Goal: Task Accomplishment & Management: Use online tool/utility

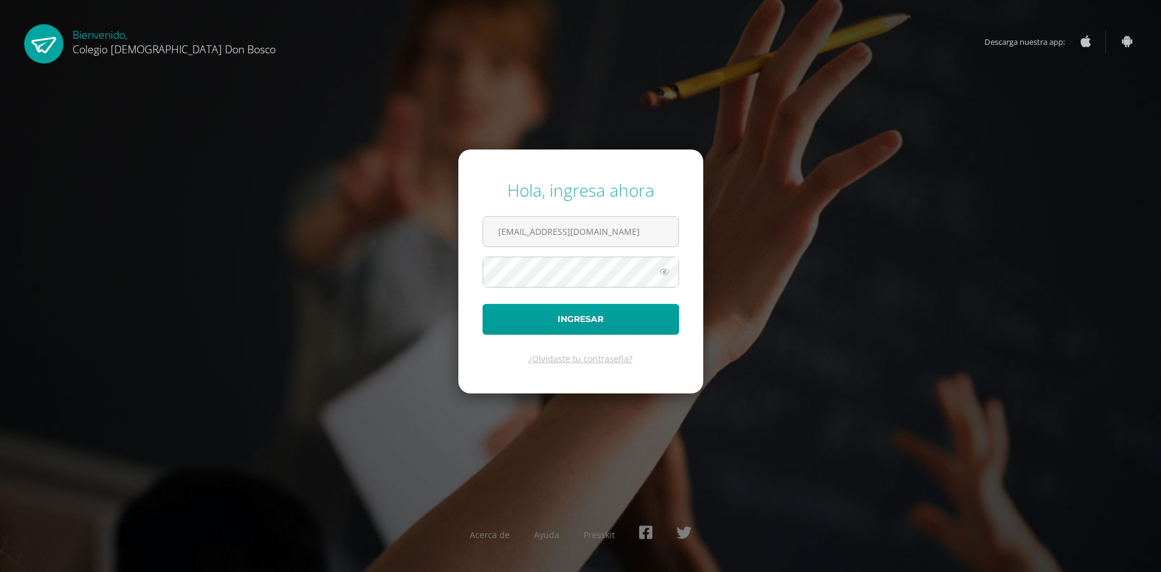
type input "lorozco@donbosco.edu.gt"
click at [483, 304] on button "Ingresar" at bounding box center [581, 319] width 197 height 31
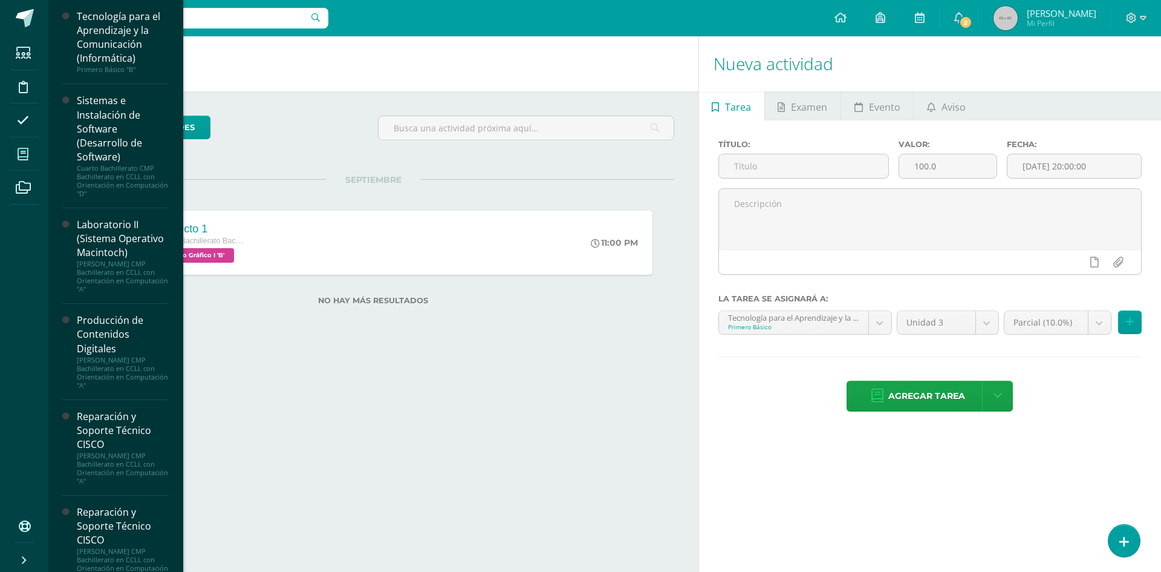
click at [28, 150] on icon at bounding box center [23, 154] width 11 height 12
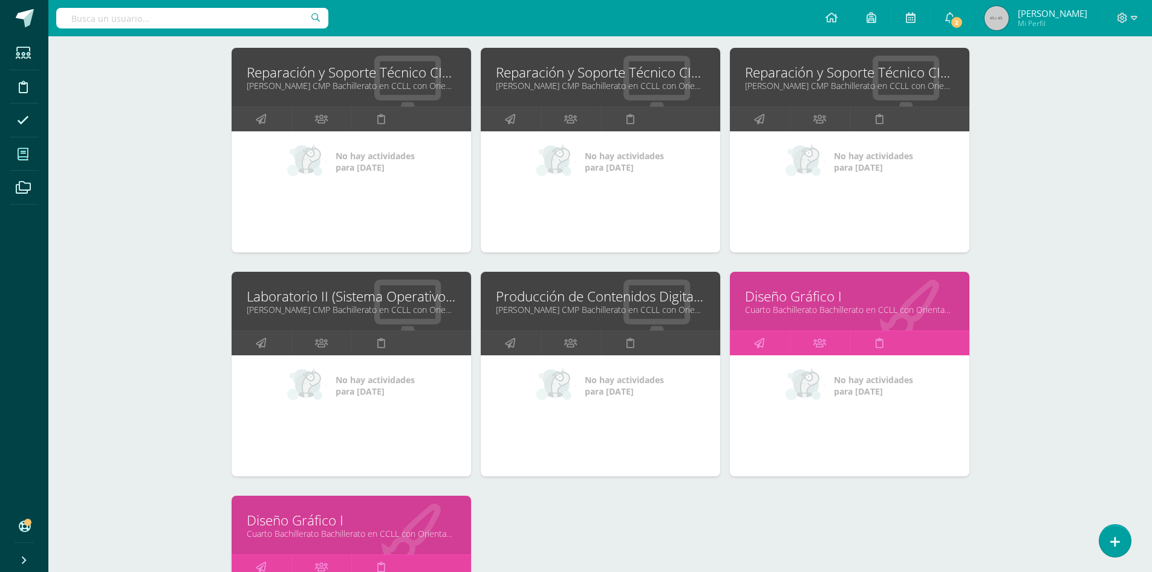
scroll to position [582, 0]
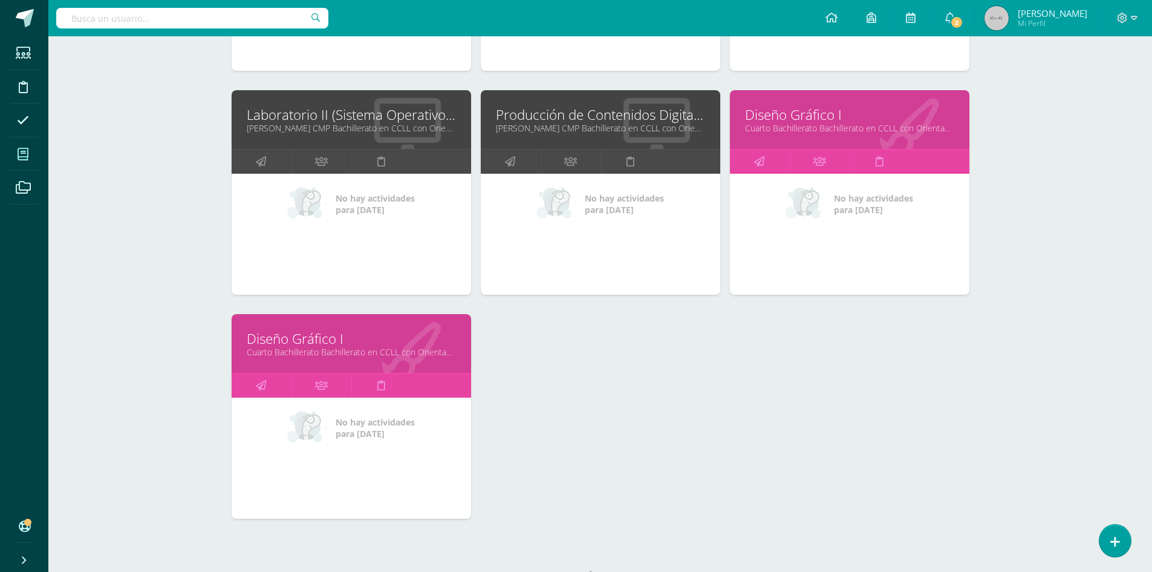
click at [331, 339] on link "Diseño Gráfico I" at bounding box center [351, 338] width 209 height 19
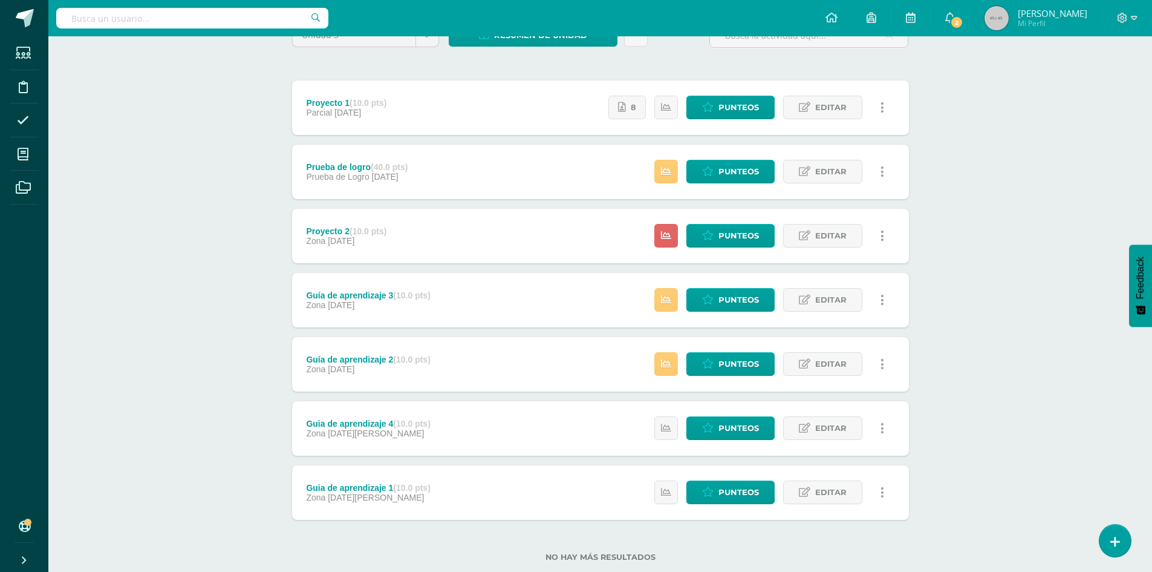
scroll to position [60, 0]
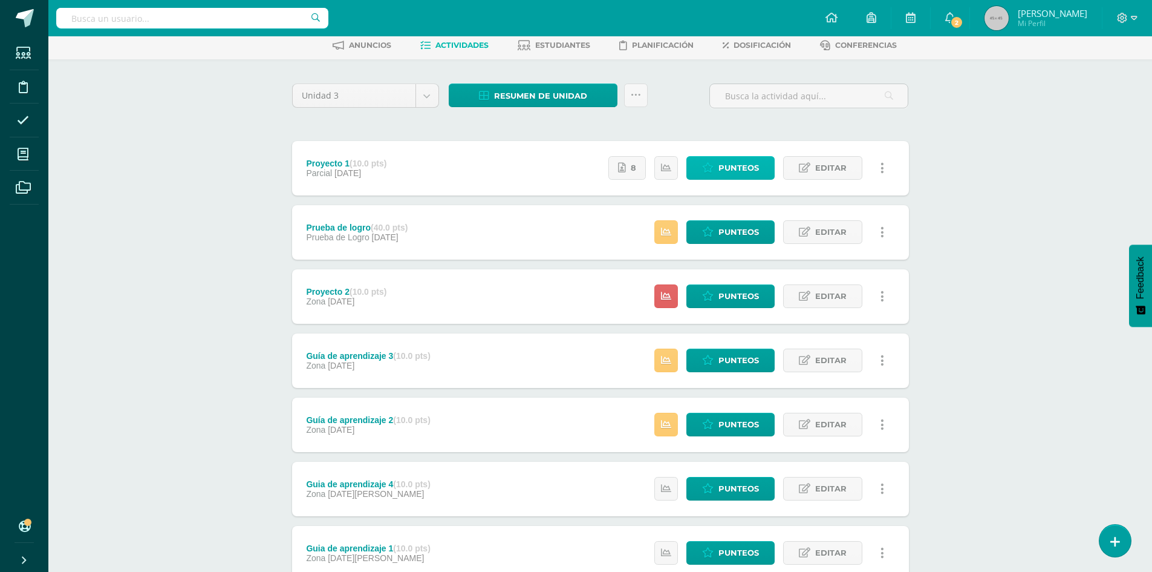
click at [749, 170] on span "Punteos" at bounding box center [739, 168] width 41 height 22
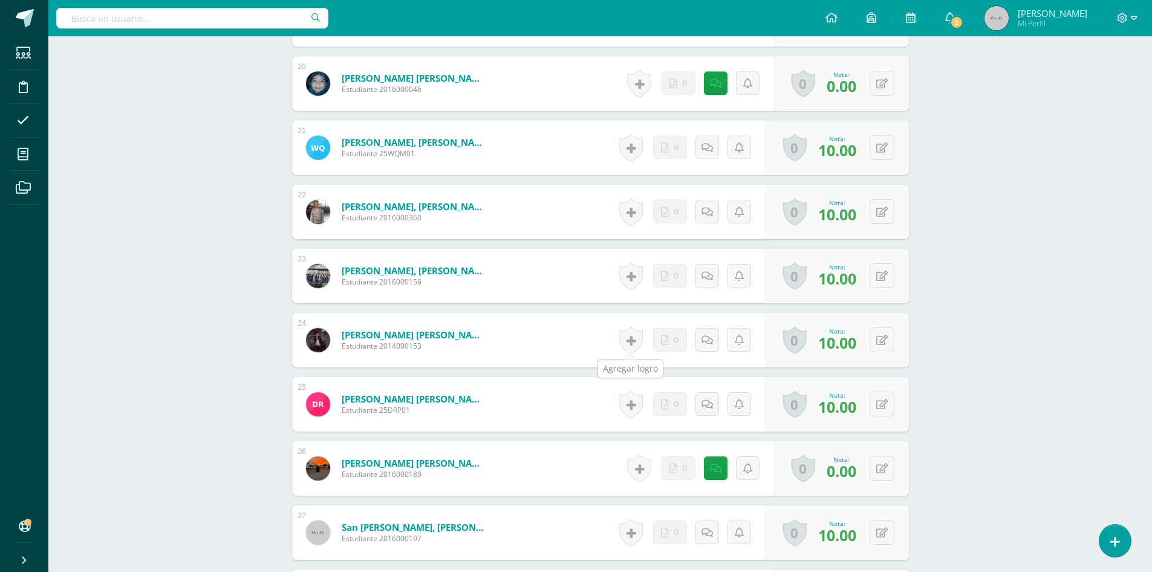
scroll to position [1775, 0]
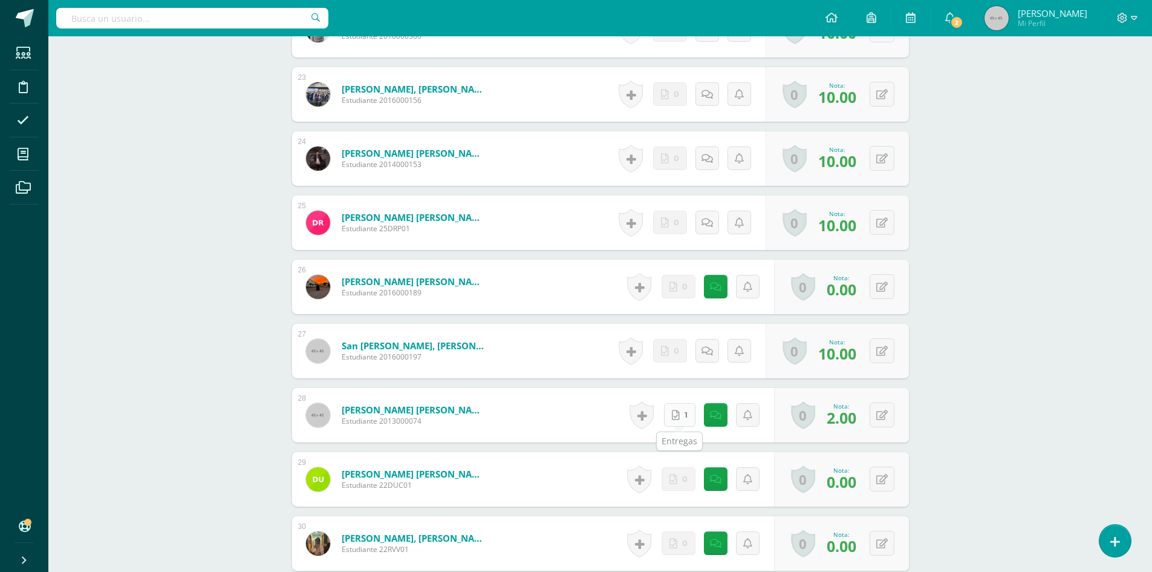
click at [680, 421] on link "1" at bounding box center [679, 415] width 31 height 24
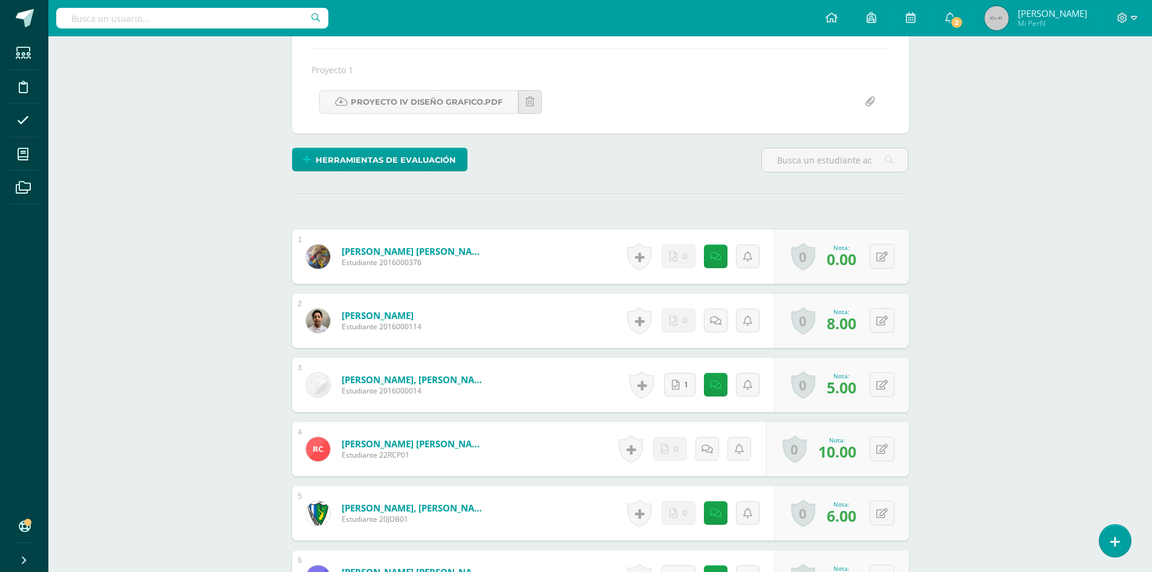
scroll to position [0, 0]
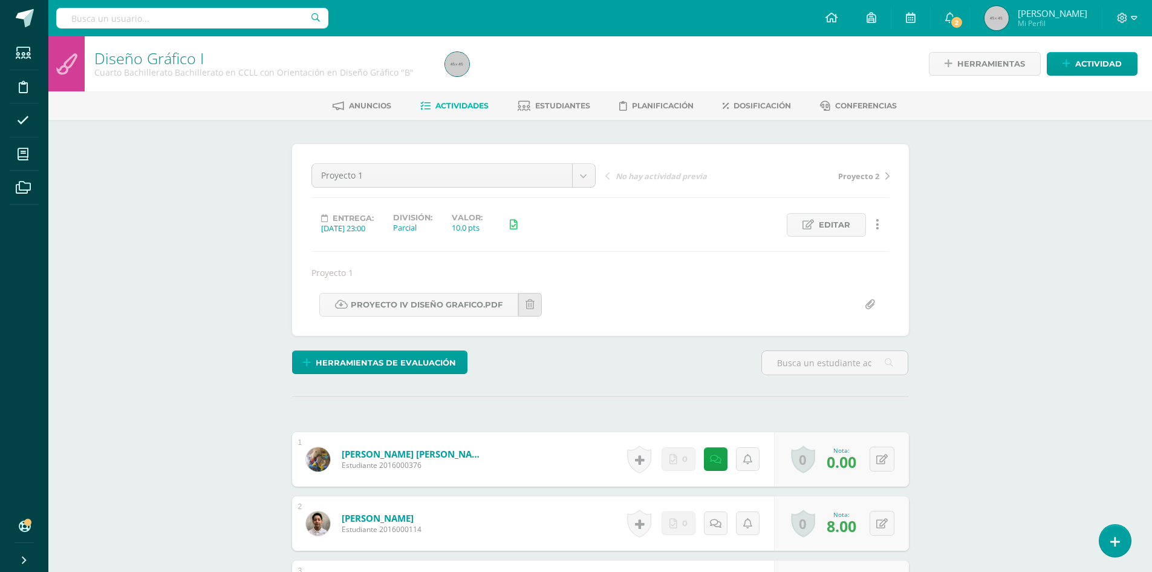
click at [468, 112] on link "Actividades" at bounding box center [454, 105] width 68 height 19
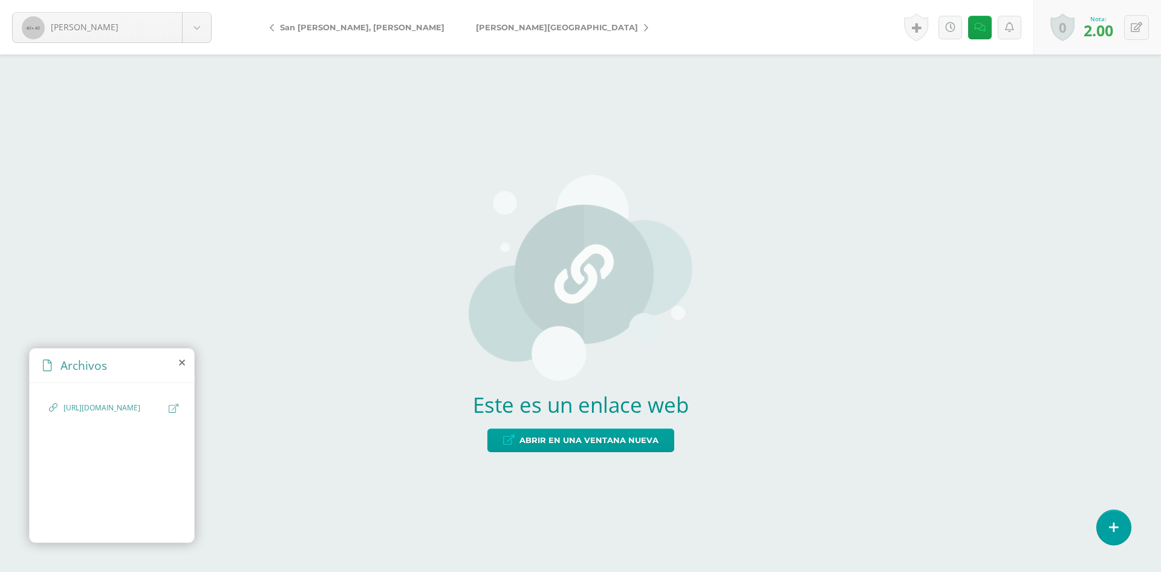
click at [174, 414] on link at bounding box center [174, 407] width 10 height 11
click at [336, 21] on link "San [PERSON_NAME], [PERSON_NAME]" at bounding box center [360, 27] width 200 height 29
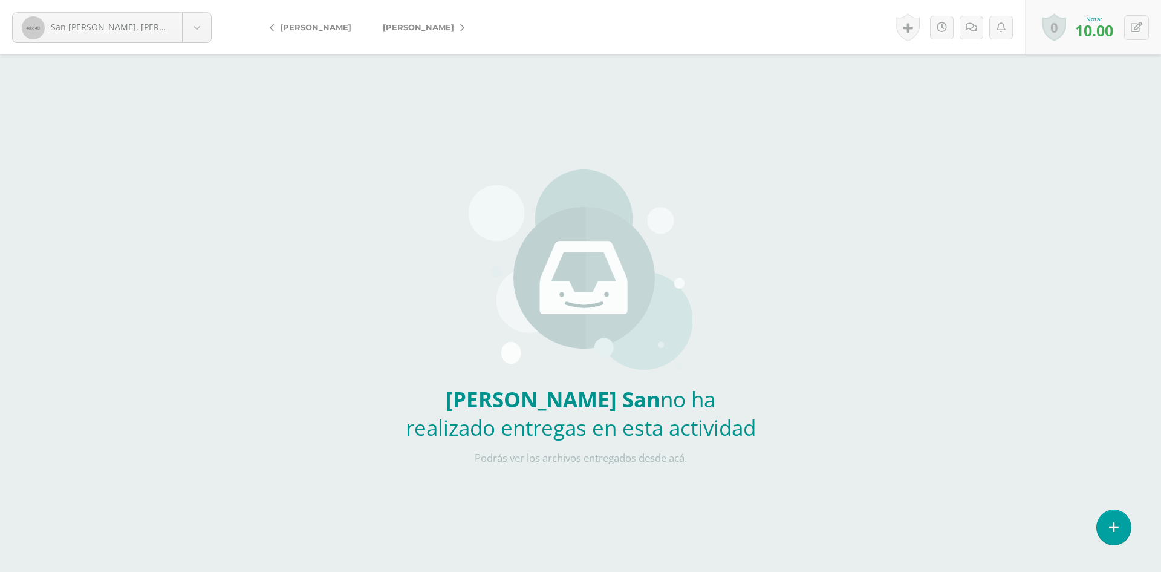
click at [308, 31] on span "[PERSON_NAME]" at bounding box center [315, 27] width 71 height 10
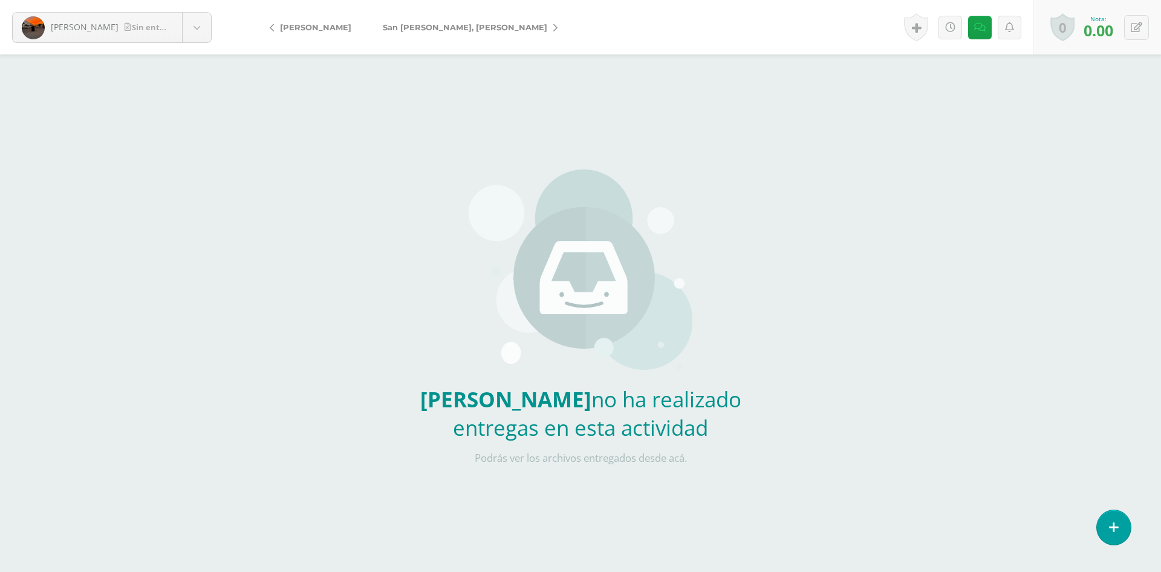
click at [329, 18] on link "[PERSON_NAME]" at bounding box center [313, 27] width 107 height 29
click at [327, 24] on span "[PERSON_NAME]" at bounding box center [315, 27] width 71 height 10
click at [323, 31] on span "[PERSON_NAME]" at bounding box center [315, 27] width 71 height 10
click at [315, 28] on span "[PERSON_NAME]" at bounding box center [315, 27] width 71 height 10
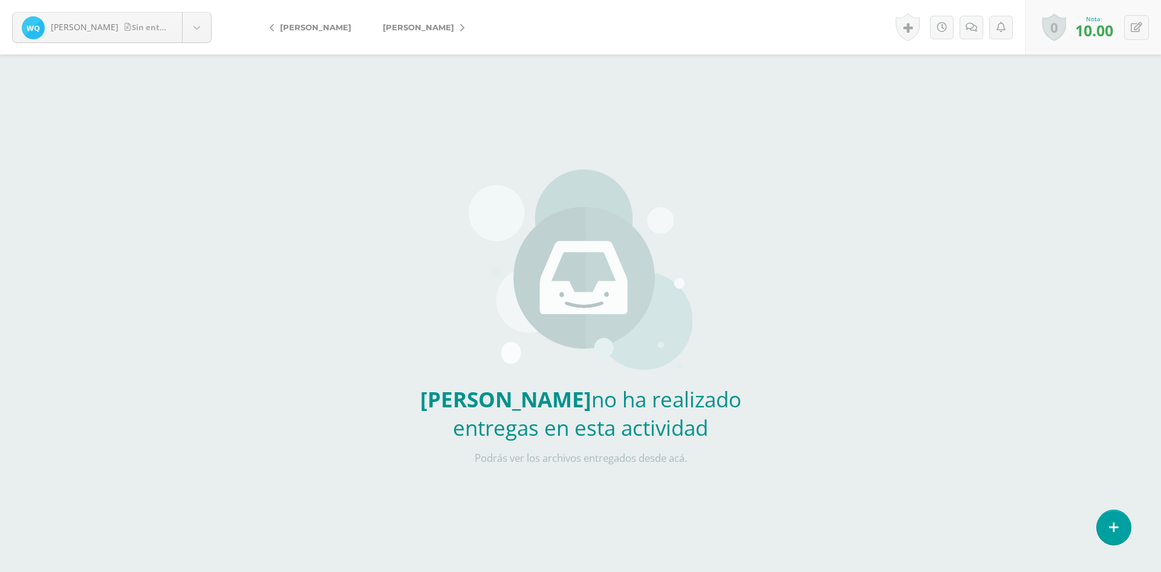
click at [315, 28] on span "[PERSON_NAME]" at bounding box center [315, 27] width 71 height 10
click at [315, 28] on span "Palma, Diego" at bounding box center [406, 27] width 253 height 10
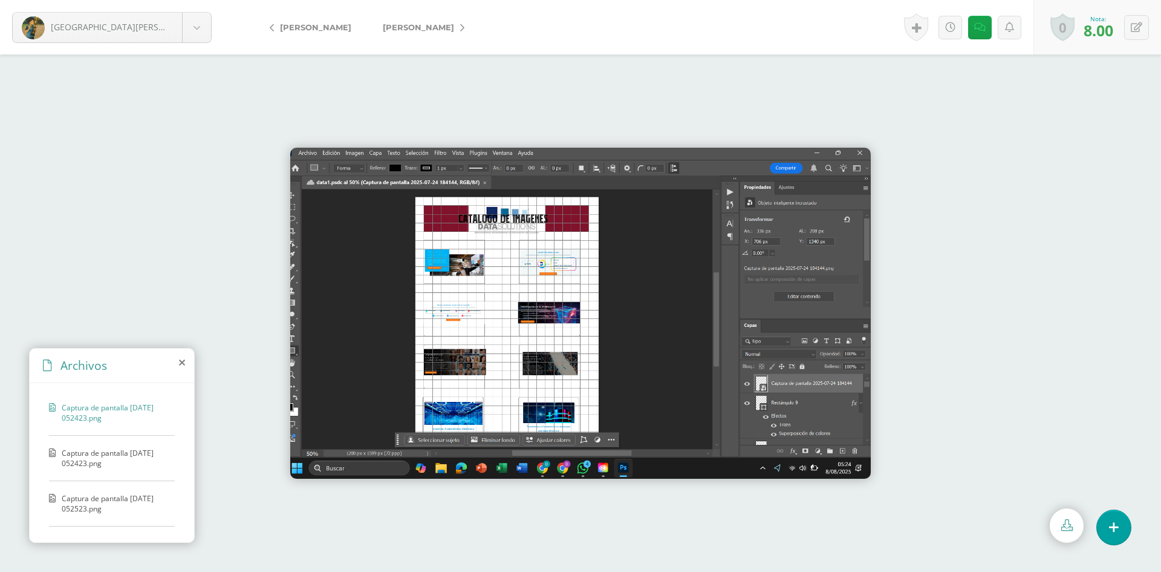
click at [107, 463] on span "Captura de pantalla [DATE] 052423.png" at bounding box center [115, 458] width 107 height 21
click at [97, 513] on div "Captura de pantalla [DATE] 052523.png" at bounding box center [112, 509] width 126 height 33
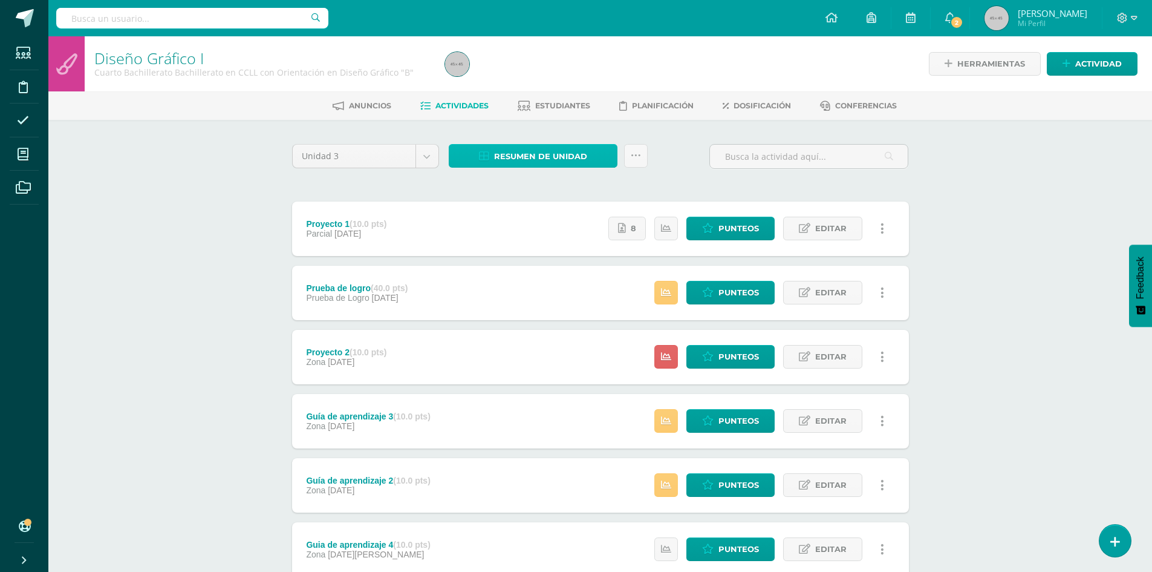
click at [564, 161] on span "Resumen de unidad" at bounding box center [540, 156] width 93 height 22
click at [560, 77] on link "Descargar como HTML" at bounding box center [533, 77] width 129 height 19
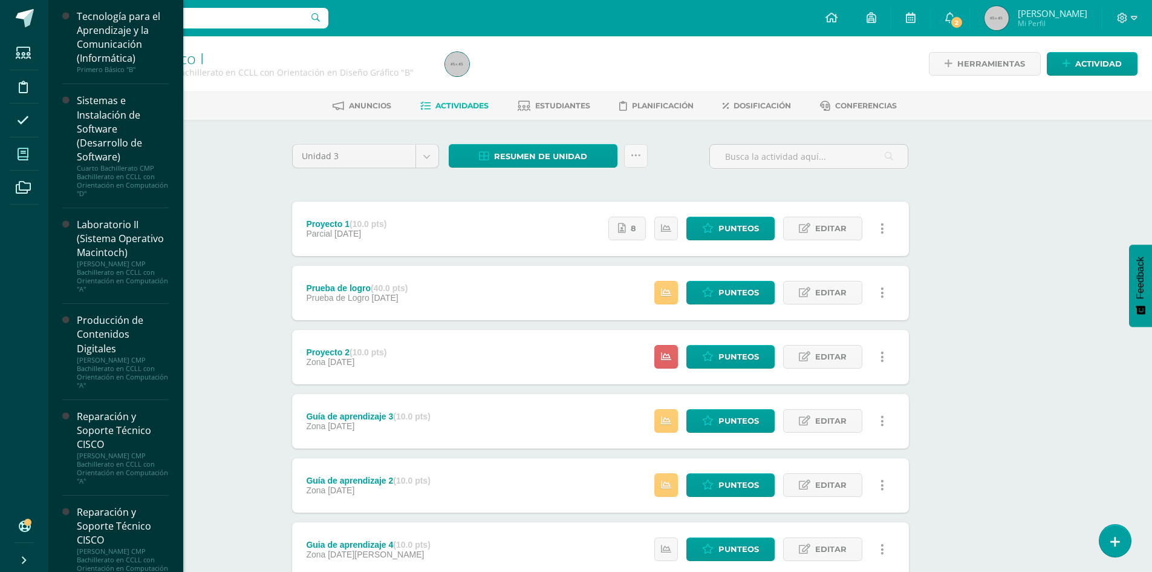
click at [25, 155] on icon at bounding box center [23, 154] width 11 height 12
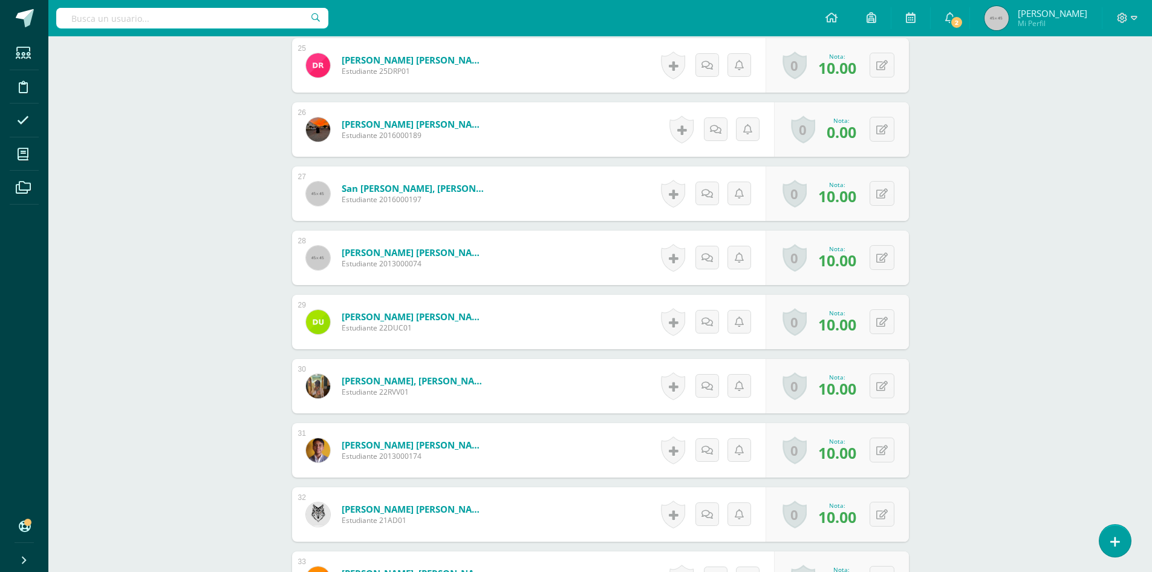
scroll to position [2105, 0]
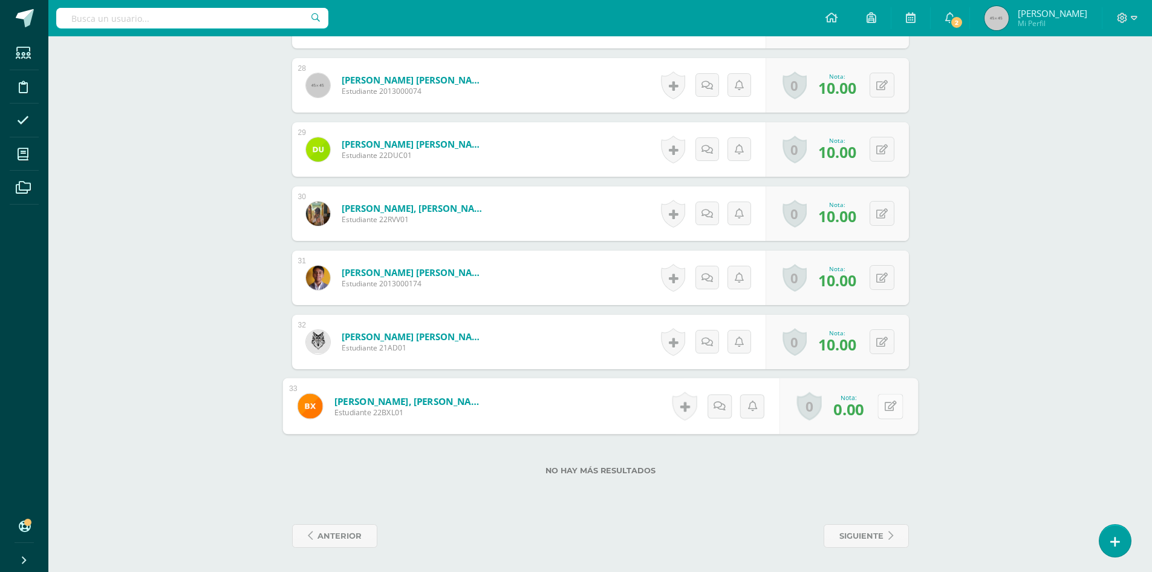
click at [883, 404] on button at bounding box center [890, 405] width 25 height 25
type input "5"
click at [858, 416] on link at bounding box center [858, 410] width 24 height 24
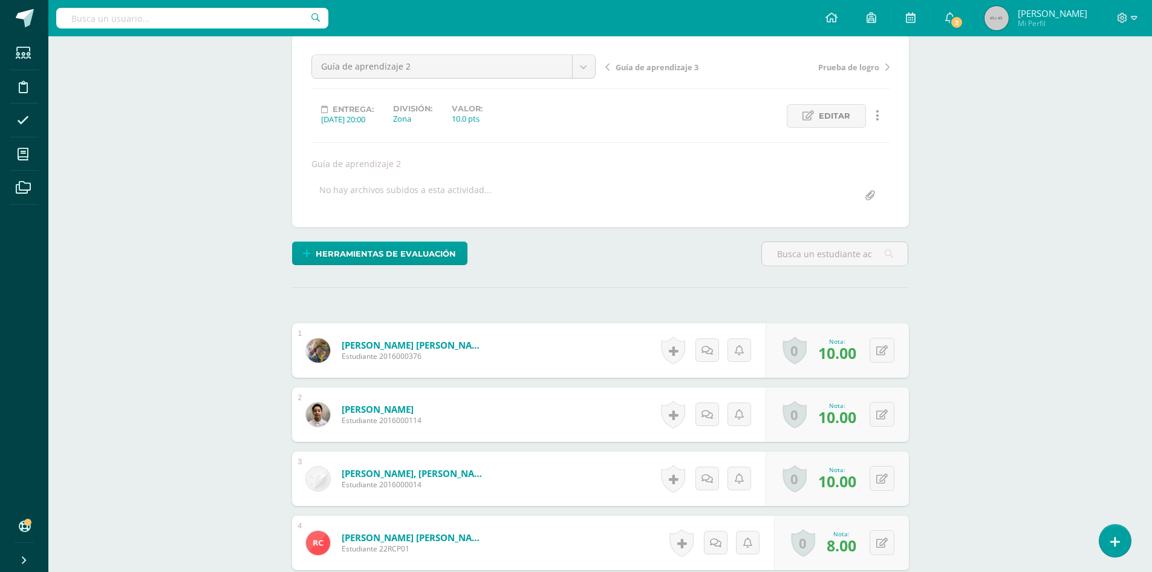
scroll to position [0, 0]
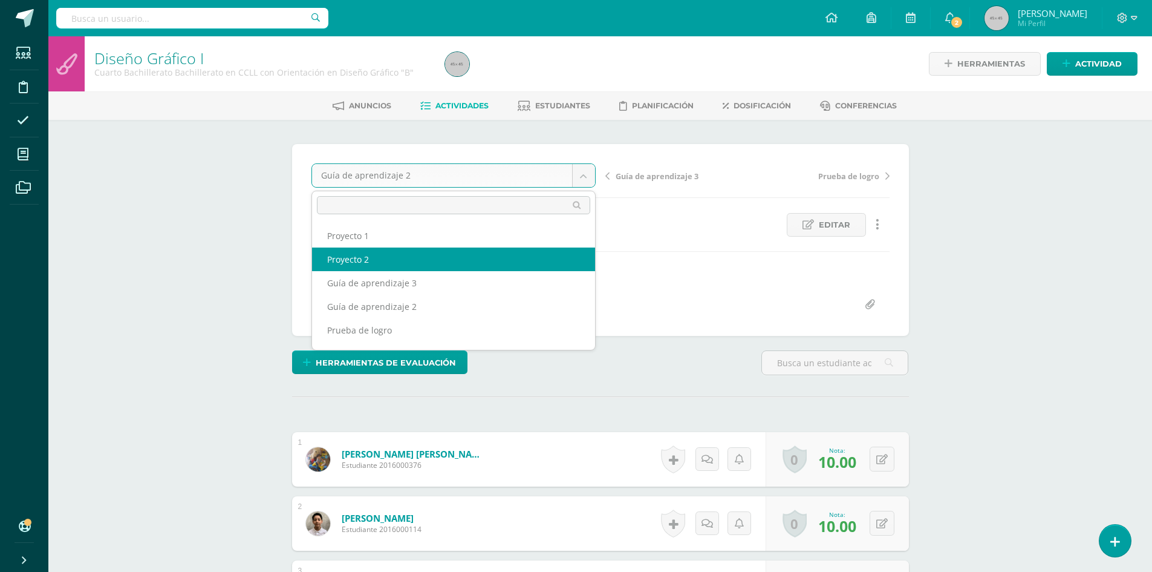
scroll to position [44, 0]
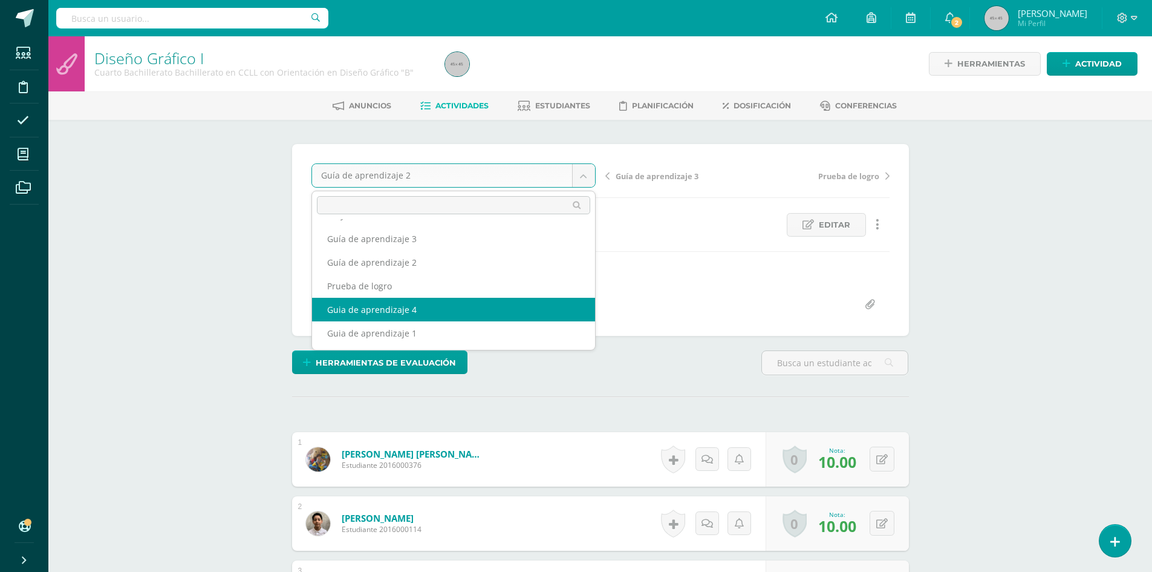
select select "/dashboard/teacher/grade-activity/175907/"
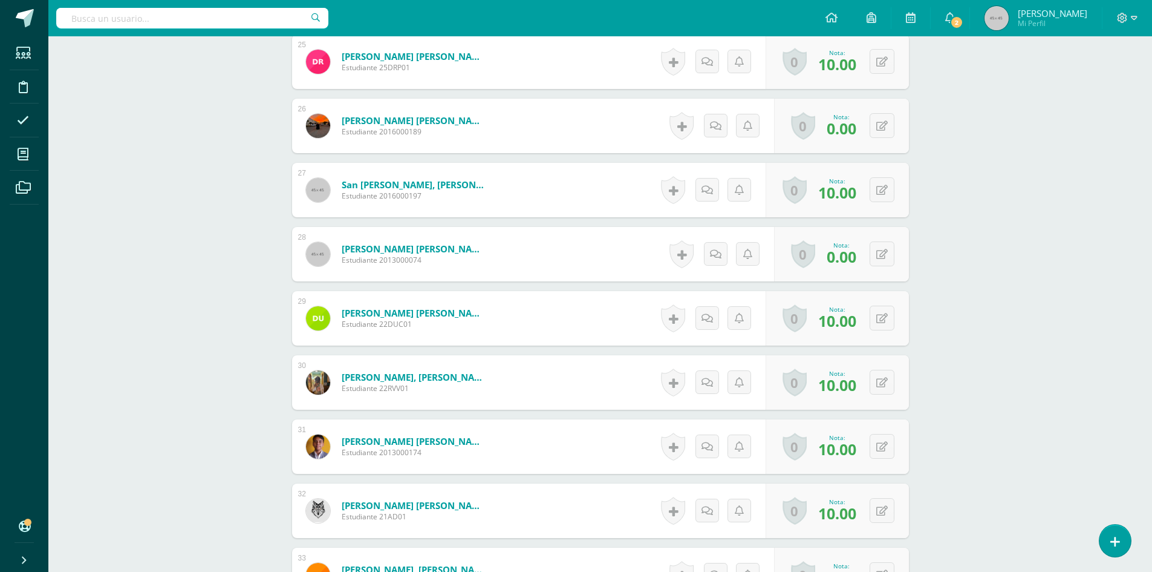
scroll to position [2105, 0]
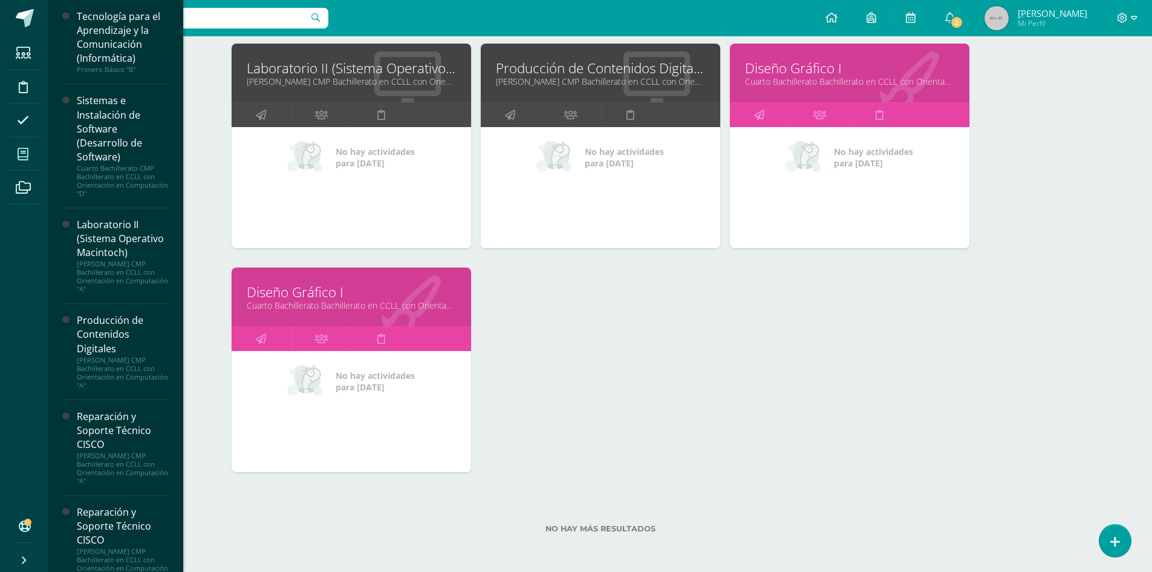
scroll to position [508, 0]
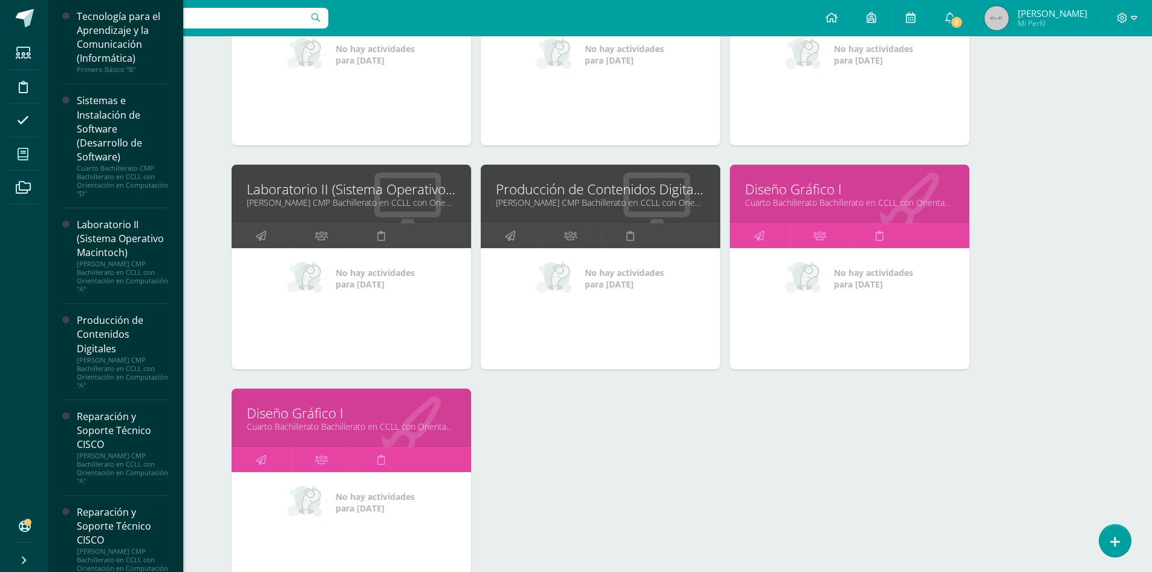
click at [775, 184] on link "Diseño Gráfico I" at bounding box center [849, 189] width 209 height 19
click at [787, 194] on link "Diseño Gráfico I" at bounding box center [849, 189] width 209 height 19
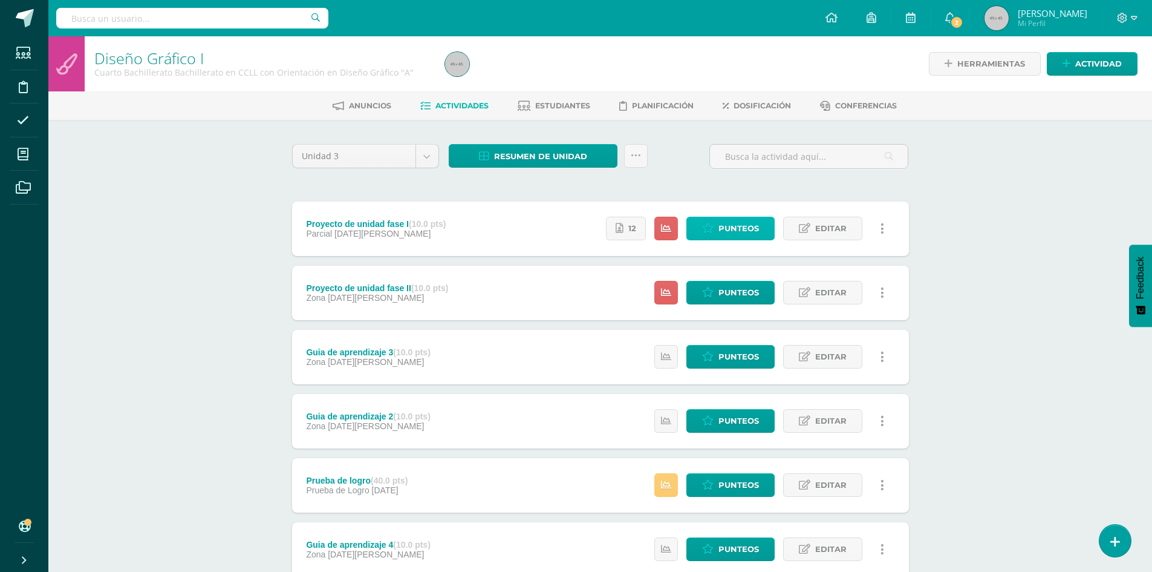
click at [740, 230] on span "Punteos" at bounding box center [739, 228] width 41 height 22
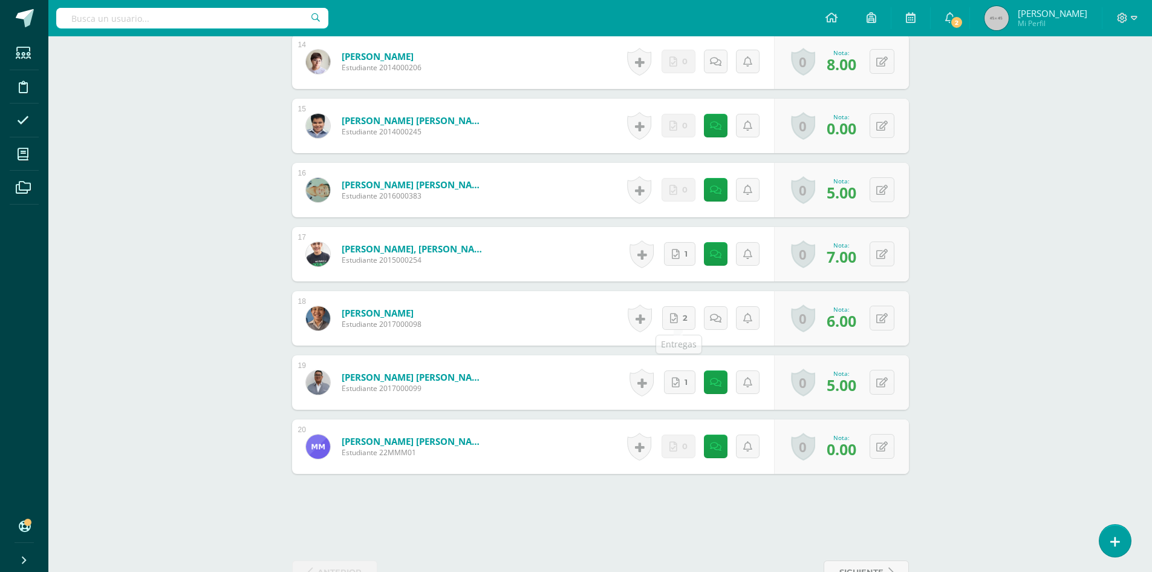
scroll to position [1267, 0]
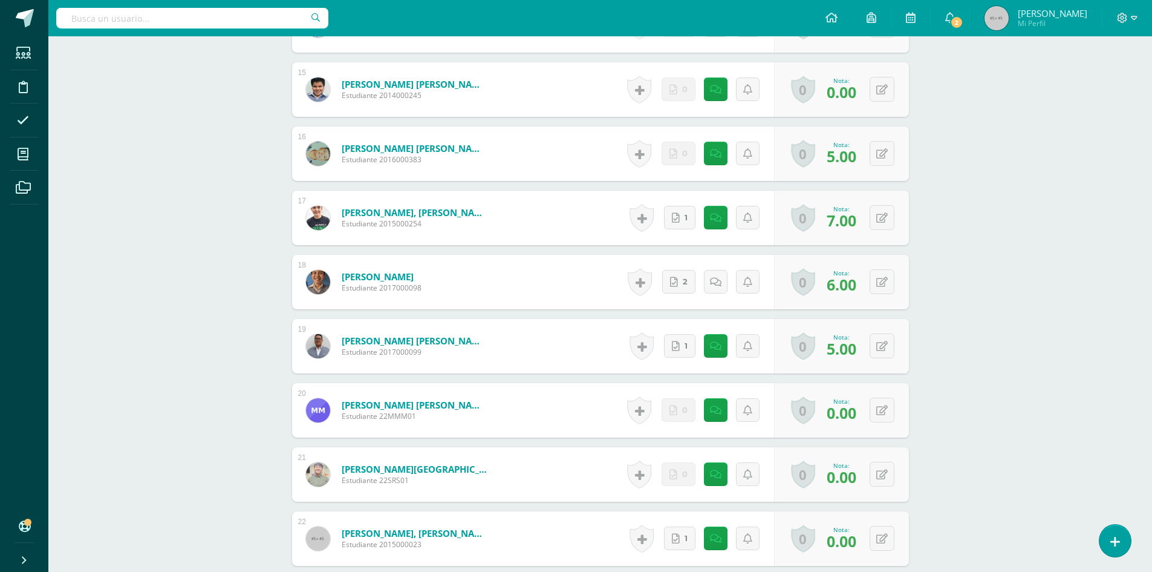
click at [1064, 297] on div "Diseño Gráfico I Cuarto Bachillerato Bachillerato en CCLL con Orientación en Di…" at bounding box center [600, 25] width 1104 height 2512
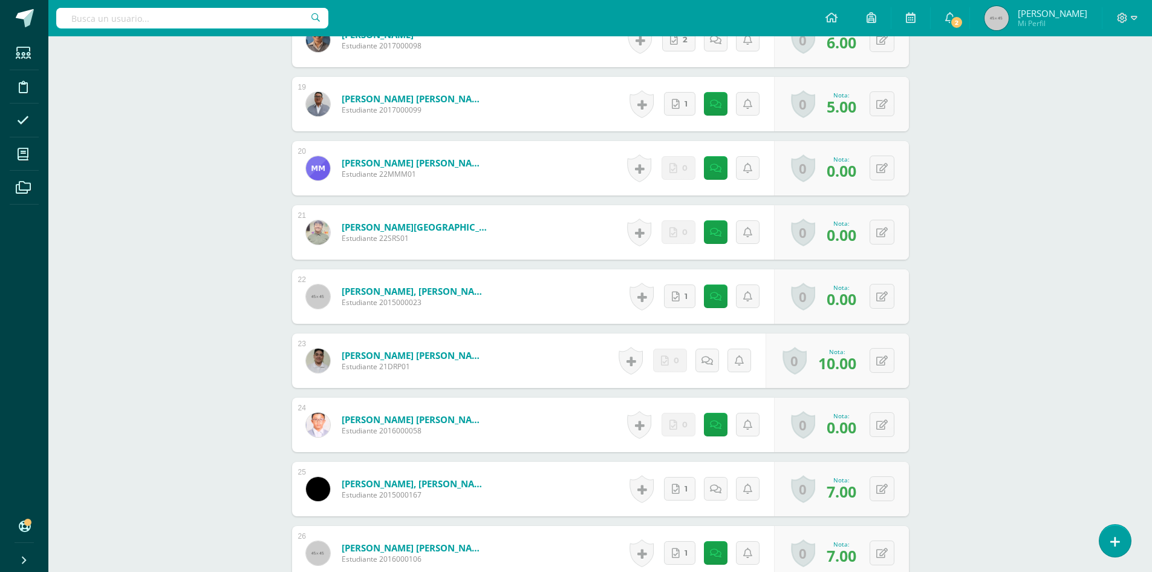
scroll to position [1630, 0]
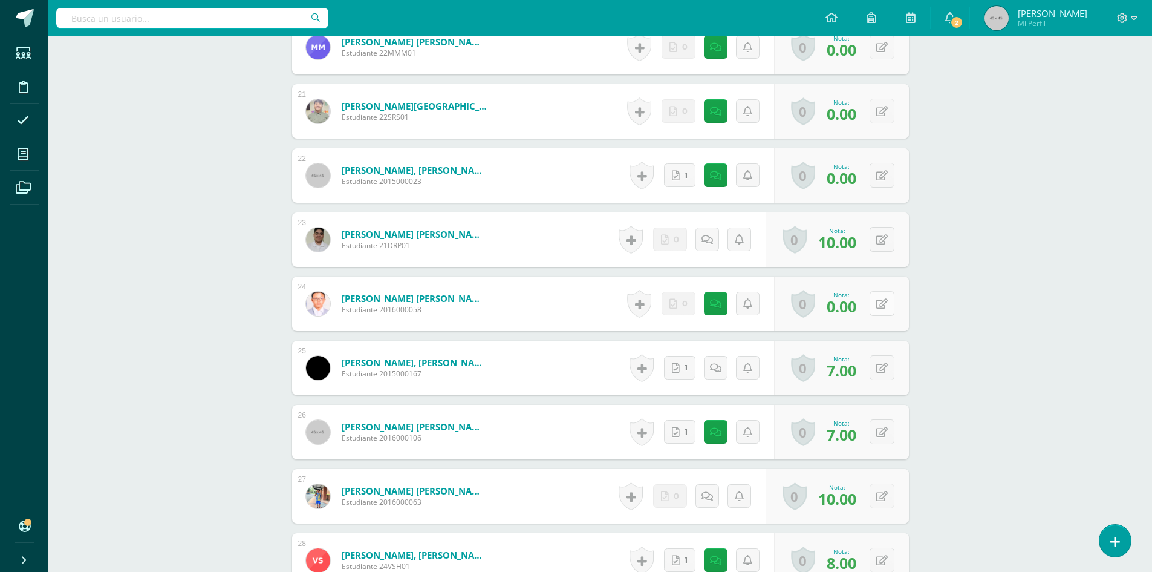
click at [881, 305] on button at bounding box center [882, 303] width 25 height 25
drag, startPoint x: 819, startPoint y: 305, endPoint x: 802, endPoint y: 309, distance: 17.3
click at [802, 309] on input "6" at bounding box center [807, 307] width 48 height 24
type input "7"
click at [866, 310] on link at bounding box center [858, 308] width 24 height 24
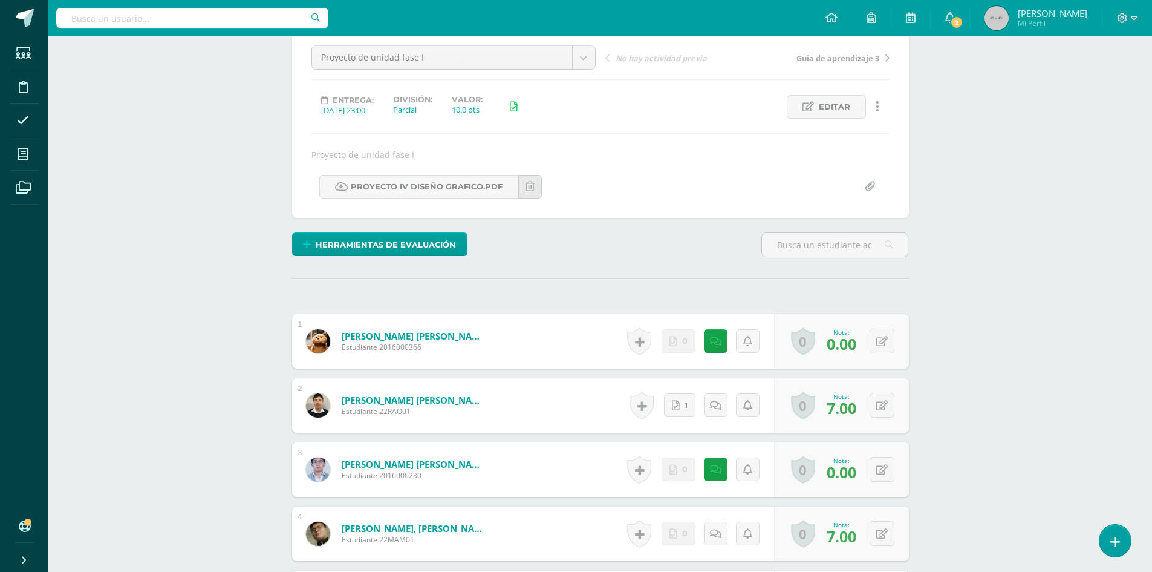
scroll to position [0, 0]
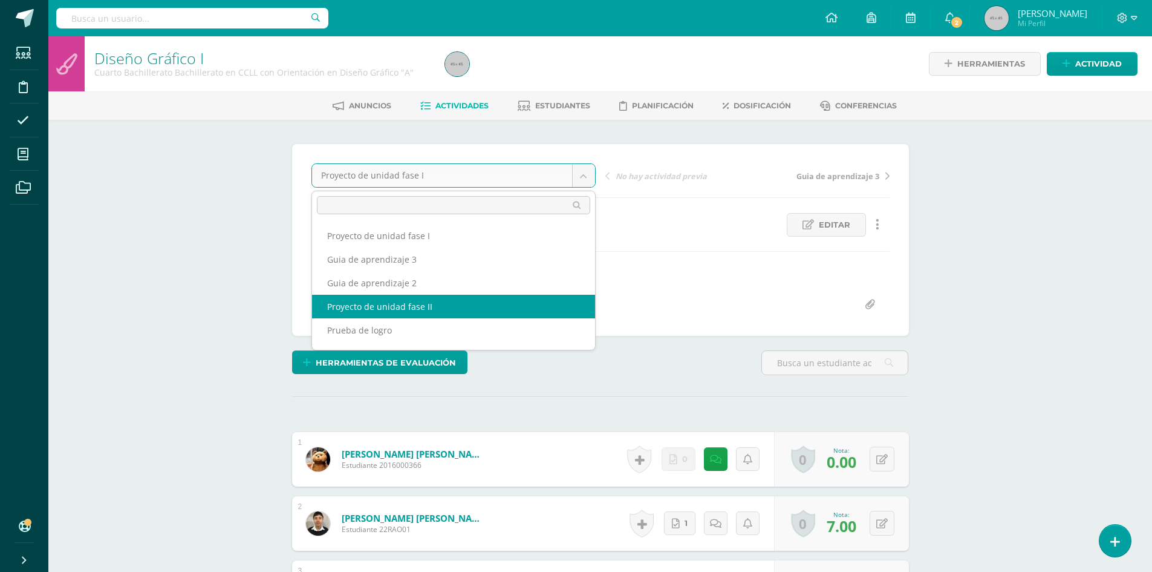
select select "/dashboard/teacher/grade-activity/177354/"
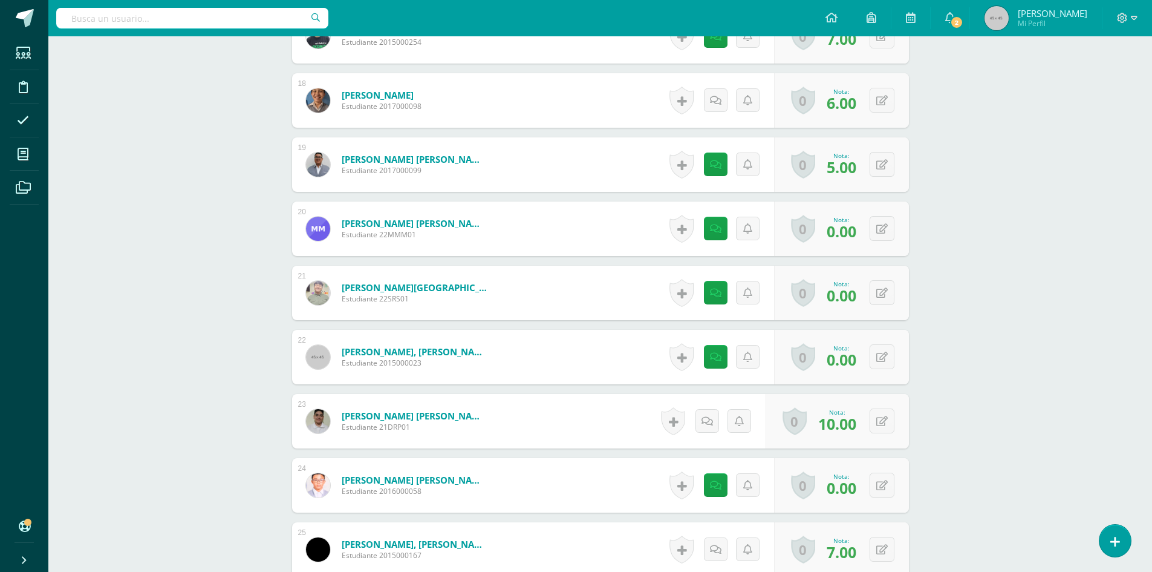
scroll to position [1630, 0]
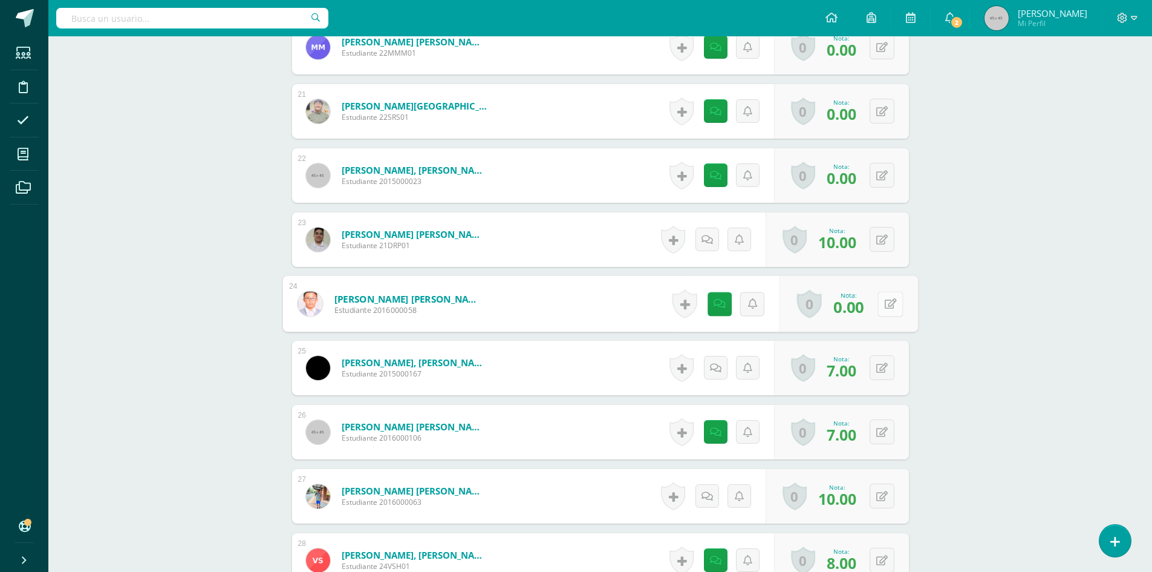
click at [884, 307] on icon at bounding box center [890, 303] width 12 height 10
type input "7"
click at [859, 308] on icon at bounding box center [858, 307] width 11 height 10
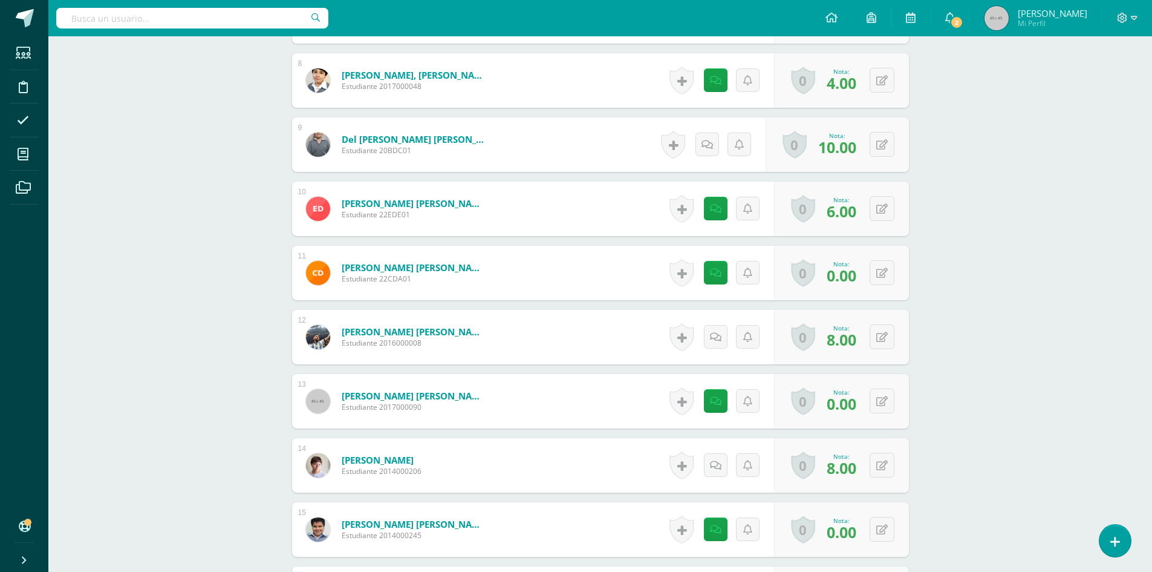
scroll to position [525, 0]
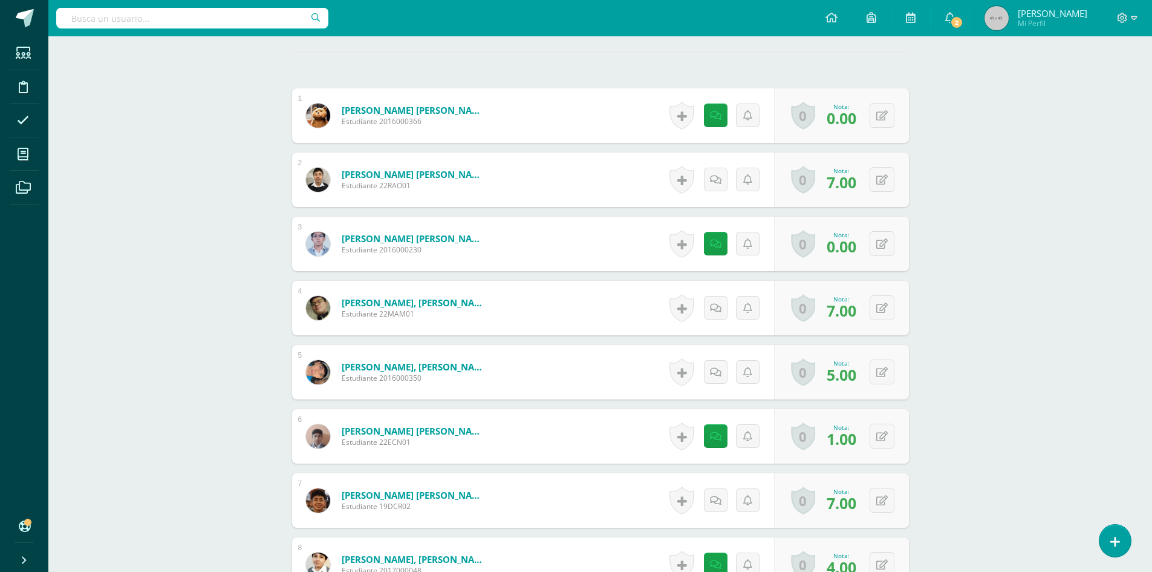
scroll to position [0, 0]
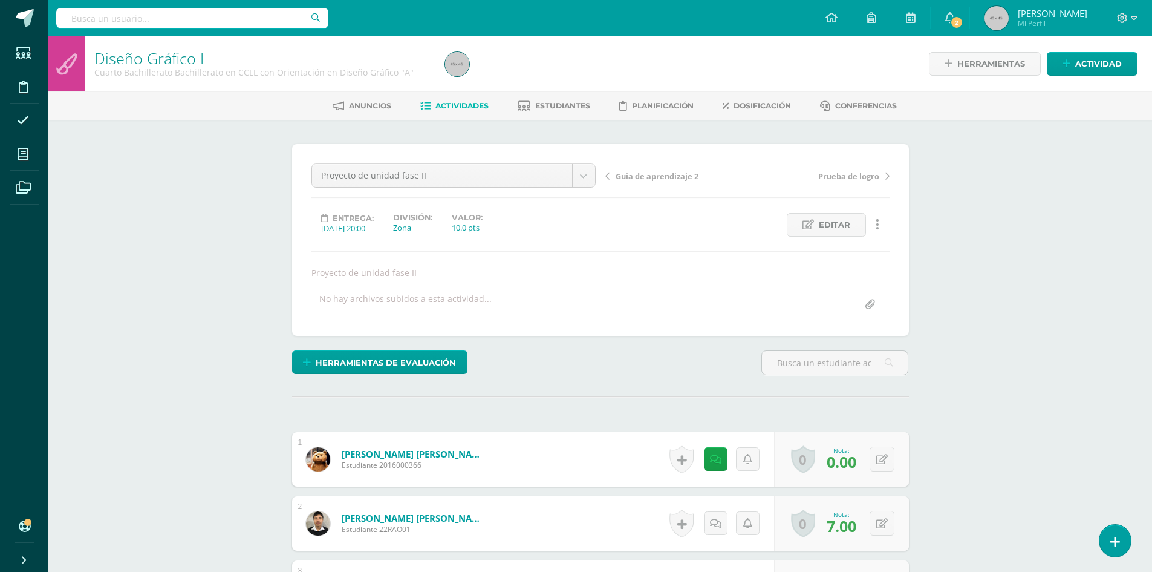
click at [449, 106] on span "Actividades" at bounding box center [461, 105] width 53 height 9
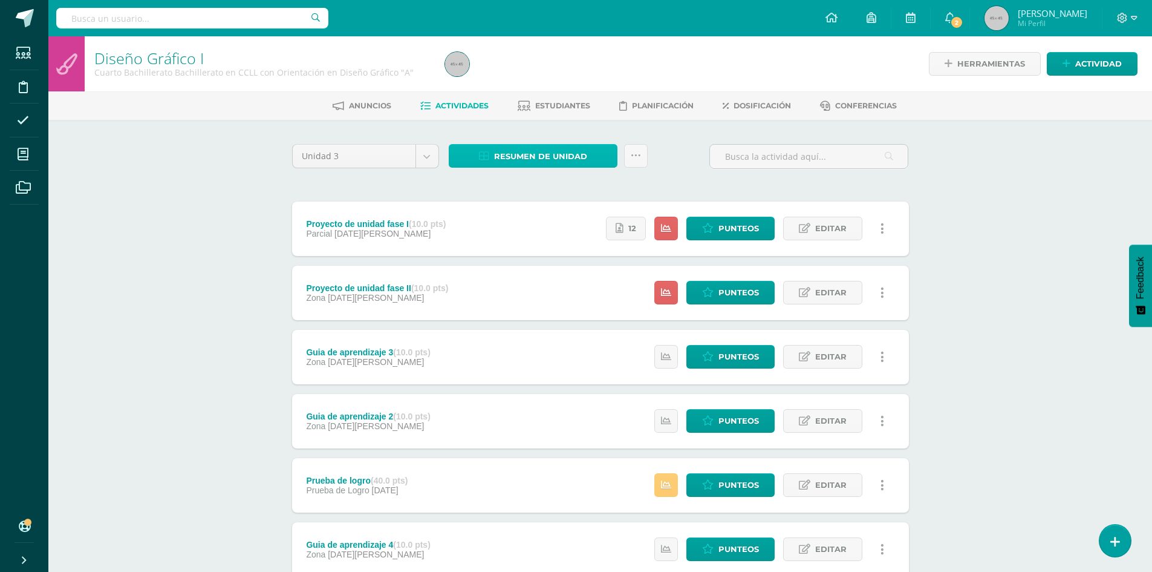
click at [547, 158] on span "Resumen de unidad" at bounding box center [540, 156] width 93 height 22
click at [544, 76] on link "Descargar como HTML" at bounding box center [533, 77] width 129 height 19
